Goal: Contribute content: Contribute content

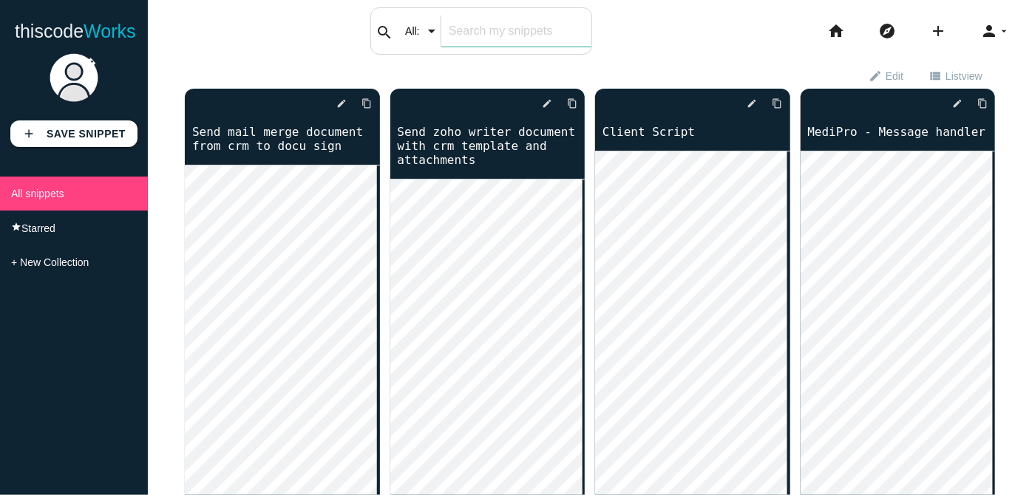
click at [442, 24] on div "search All: All: Code: Title: Tag: All: Code: Title: Tag:" at bounding box center [481, 30] width 222 height 47
type input "pagination"
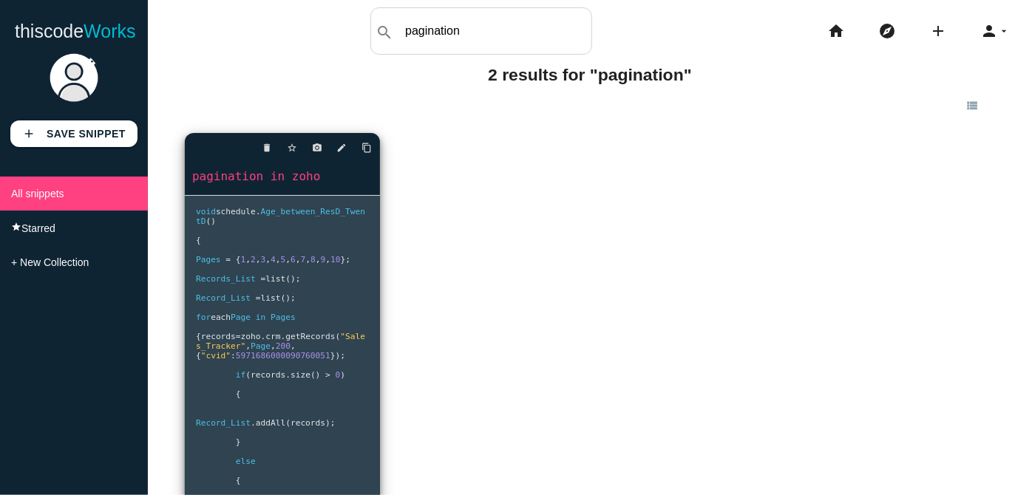
click at [338, 304] on pre "void schedule . Age_between_ResD_TwentD () { Pages = { 1 , 2 , 3 , 4 , 5 , 6 , …" at bounding box center [282, 417] width 195 height 443
click at [340, 154] on icon "edit" at bounding box center [342, 148] width 10 height 27
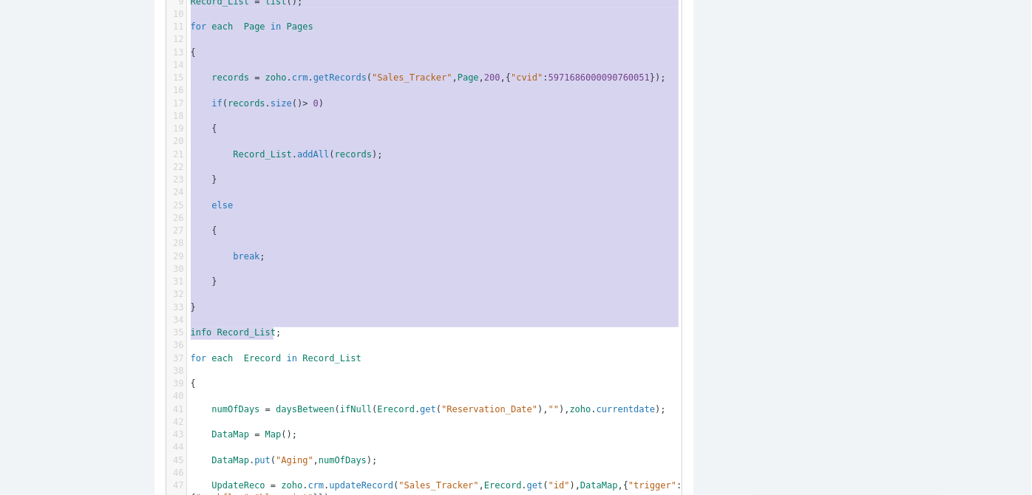
scroll to position [227, 0]
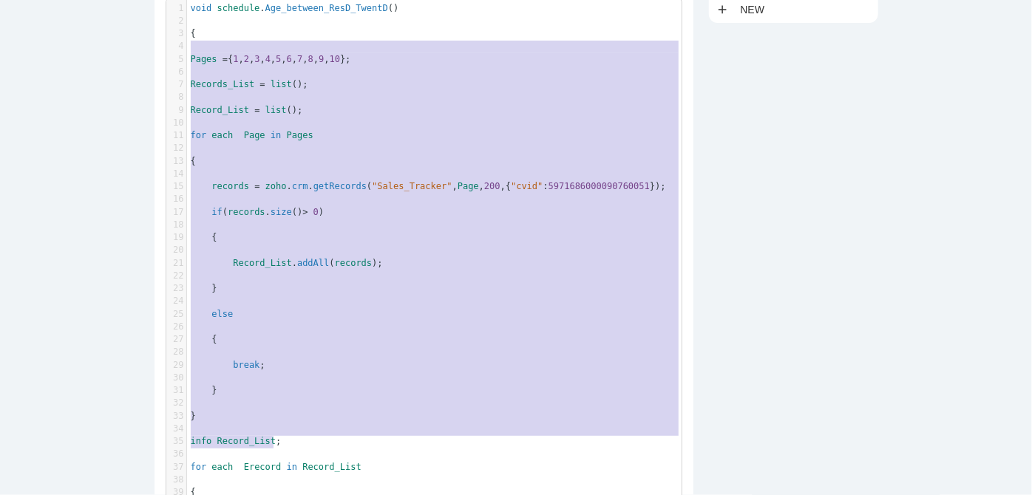
type textarea "Pages = {1,2,3,4,5,6,7,8,9,10}; Records_List = list(); Record_List = list(); fo…"
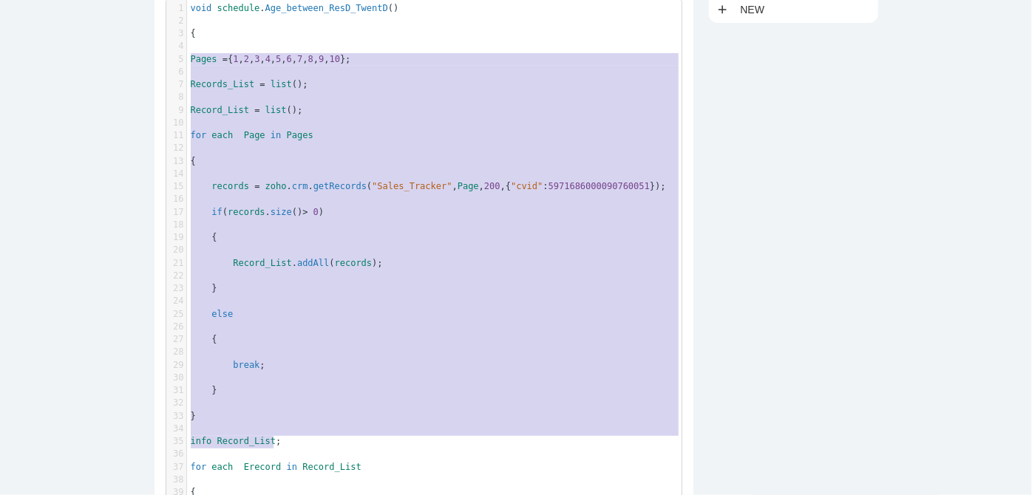
drag, startPoint x: 285, startPoint y: 336, endPoint x: 156, endPoint y: 67, distance: 299.2
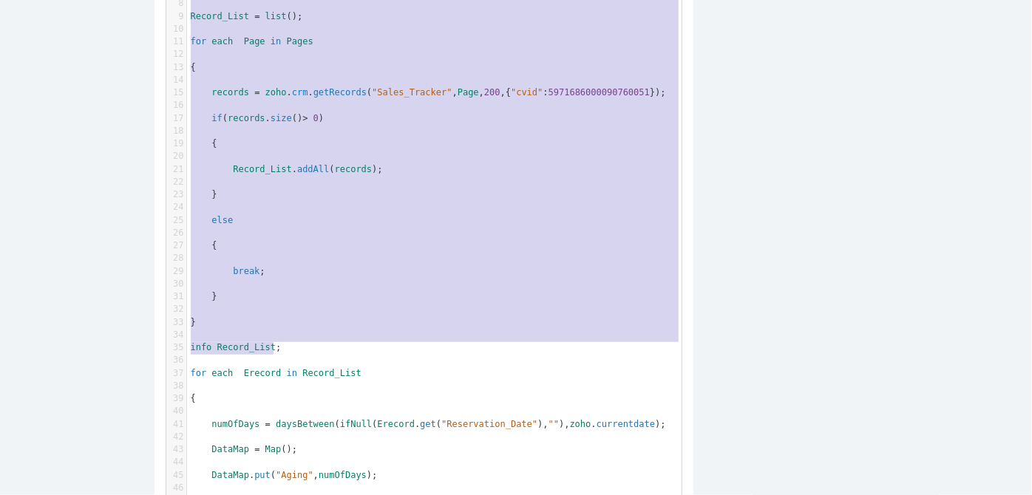
scroll to position [361, 0]
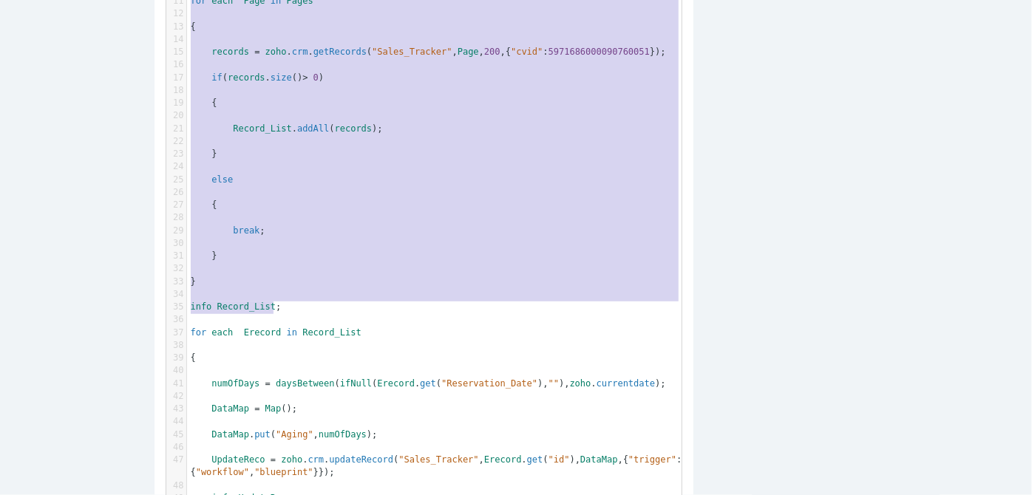
click at [352, 351] on pre "​" at bounding box center [439, 345] width 505 height 13
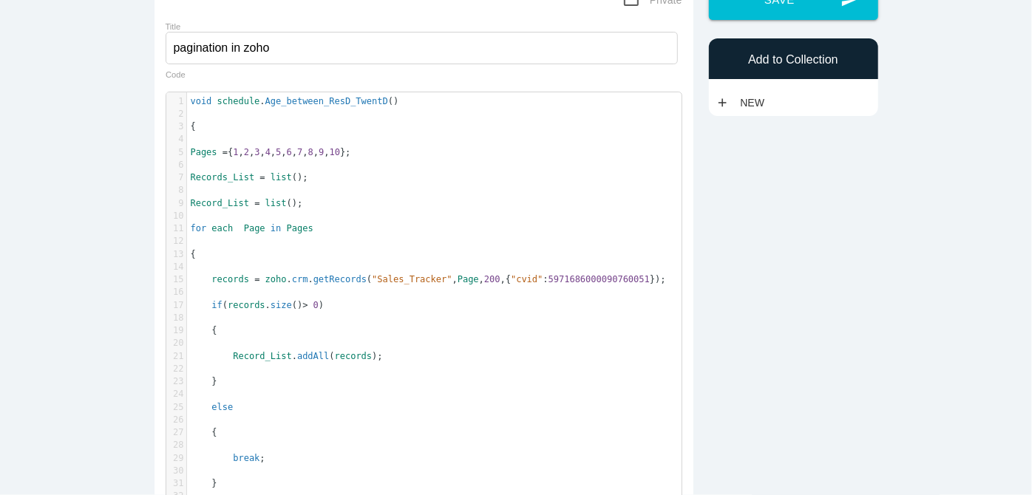
scroll to position [67, 0]
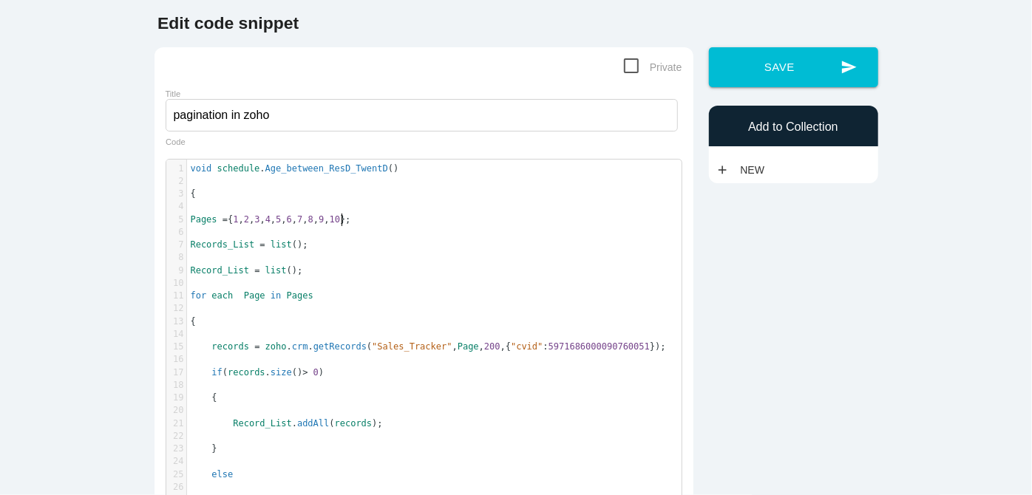
click at [538, 221] on pre "Pages = { 1 , 2 , 3 , 4 , 5 , 6 , 7 , 8 , 9 , 10 };" at bounding box center [439, 220] width 505 height 13
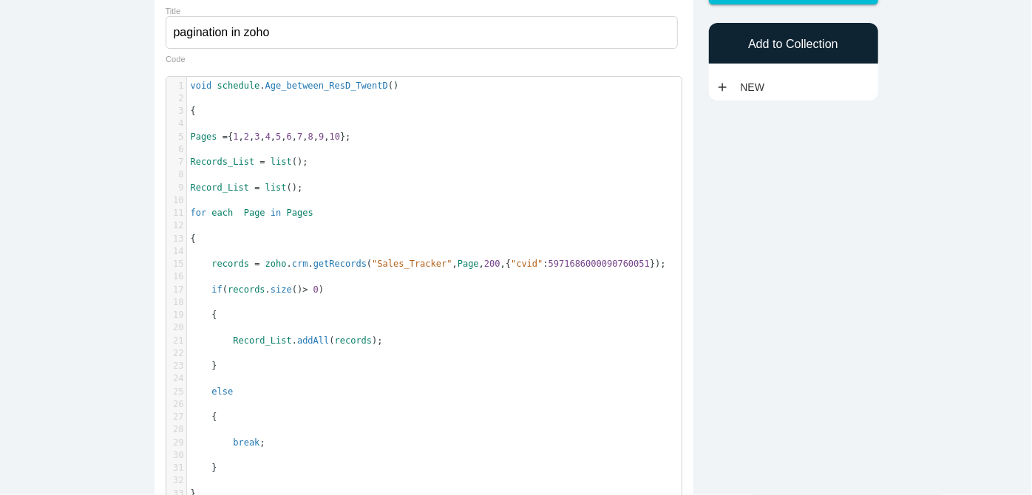
scroll to position [0, 0]
